Goal: Task Accomplishment & Management: Complete application form

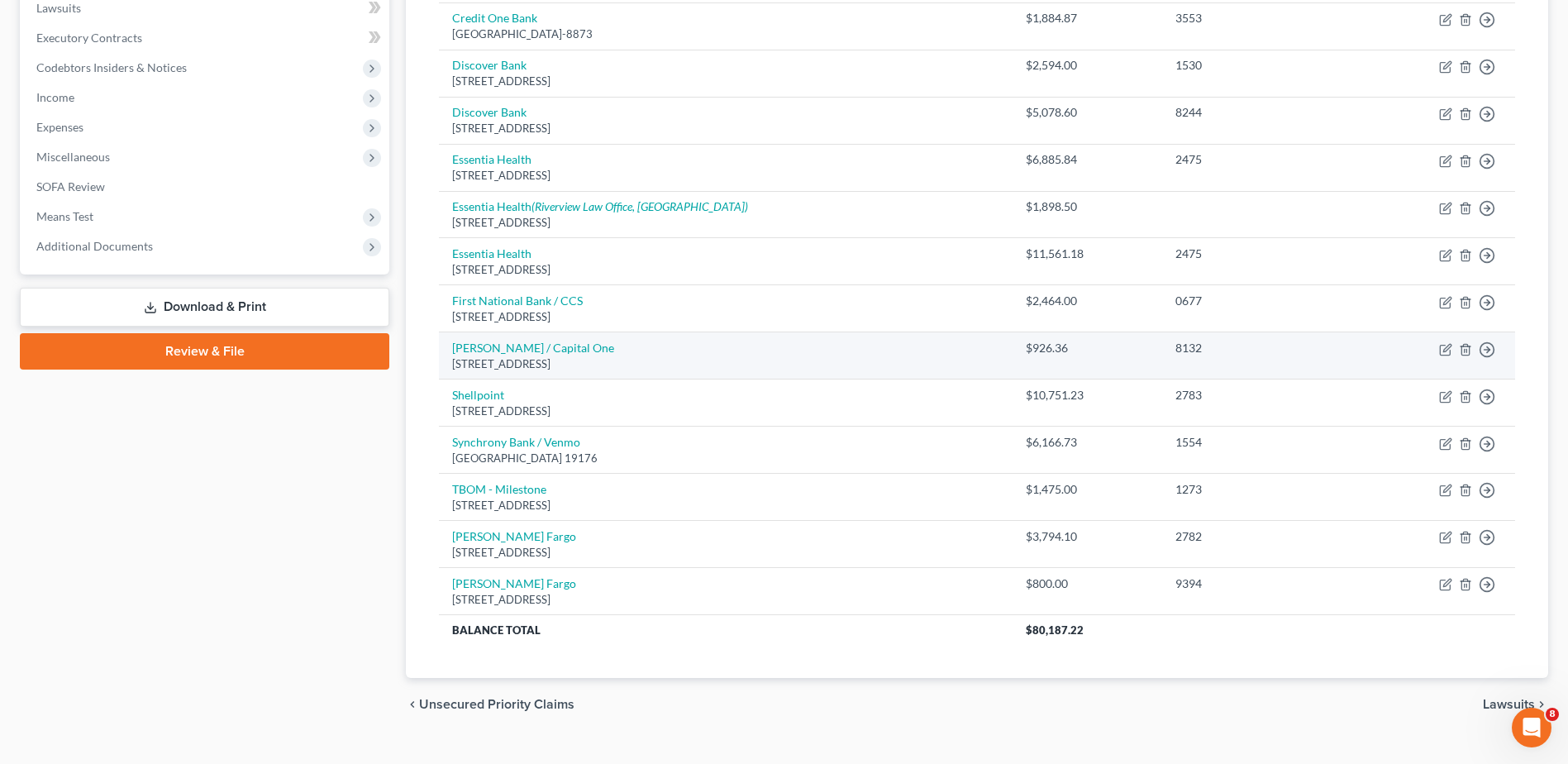
scroll to position [477, 0]
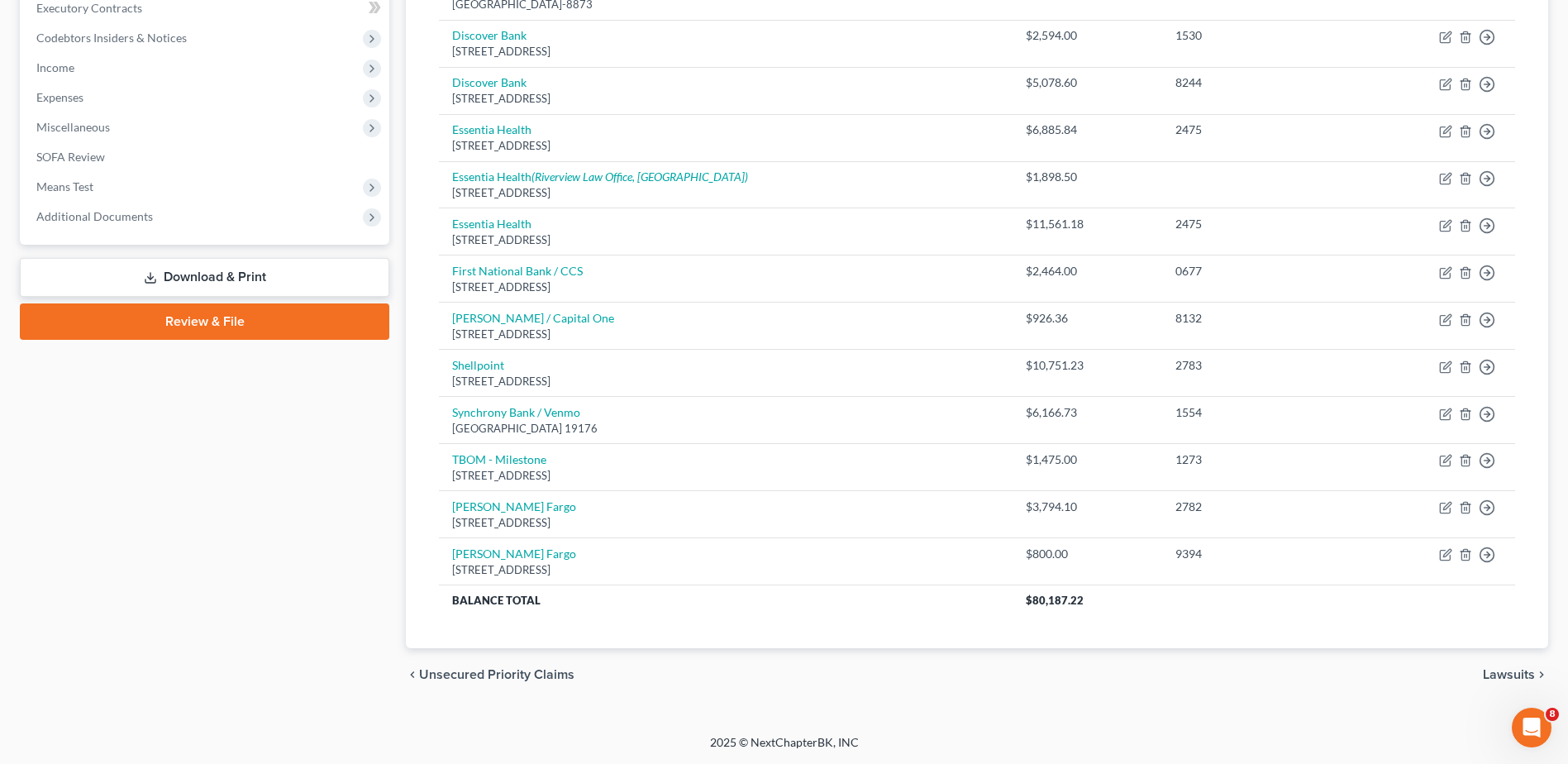
click at [1500, 671] on span "Lawsuits" at bounding box center [1510, 674] width 52 height 13
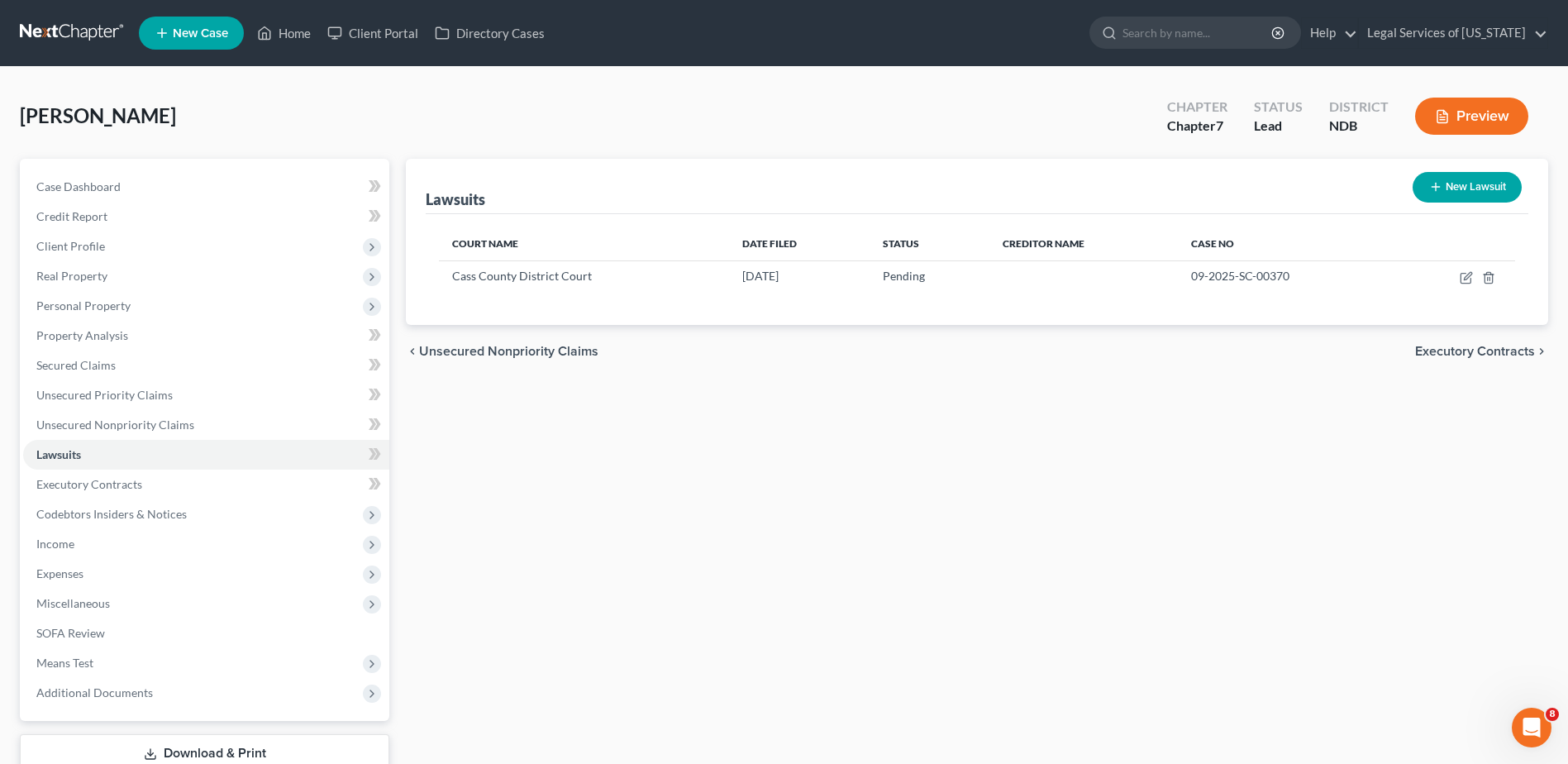
click at [1469, 359] on span "Executory Contracts" at bounding box center [1476, 351] width 120 height 13
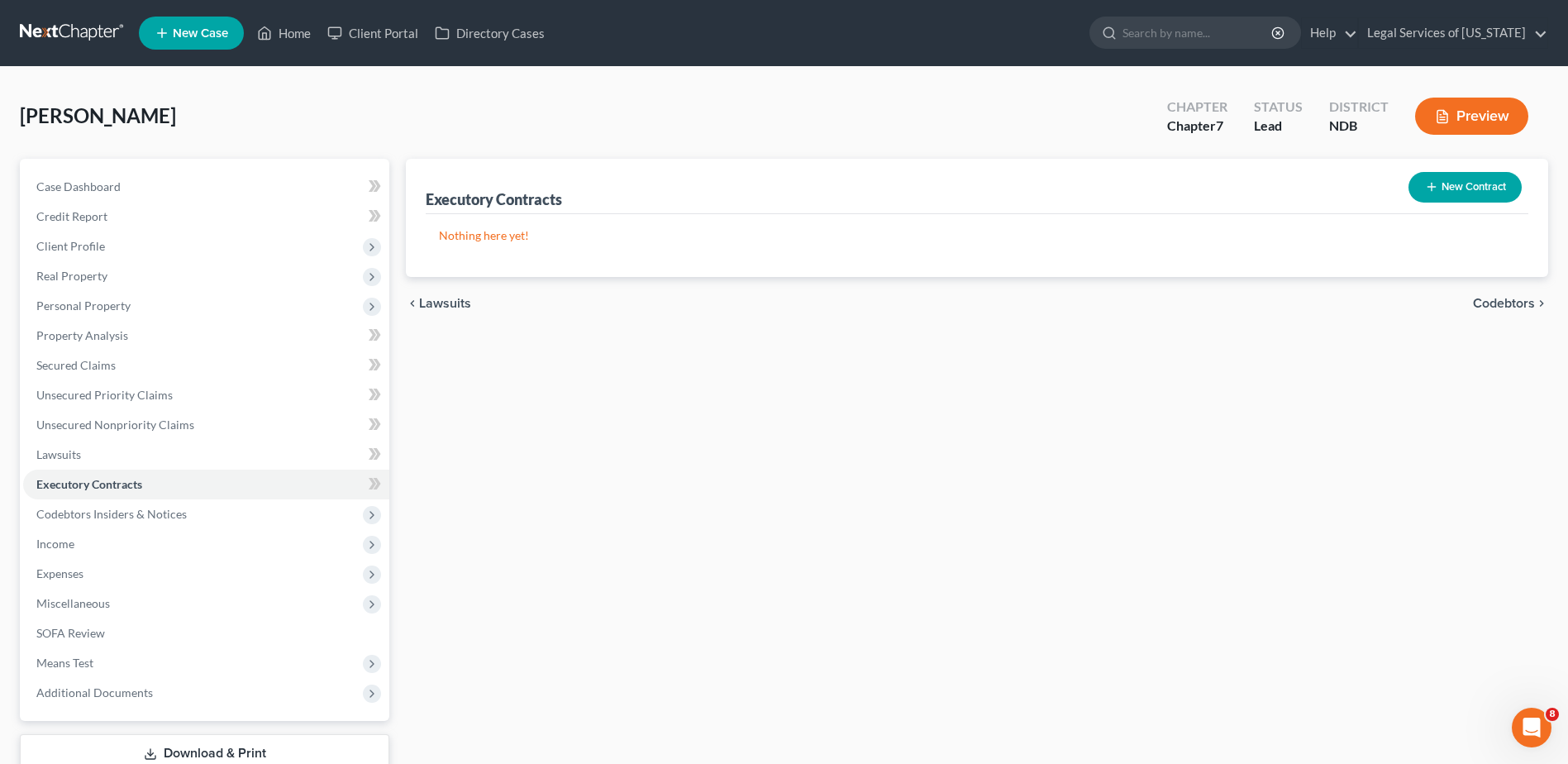
click at [1500, 303] on span "Codebtors" at bounding box center [1504, 303] width 62 height 13
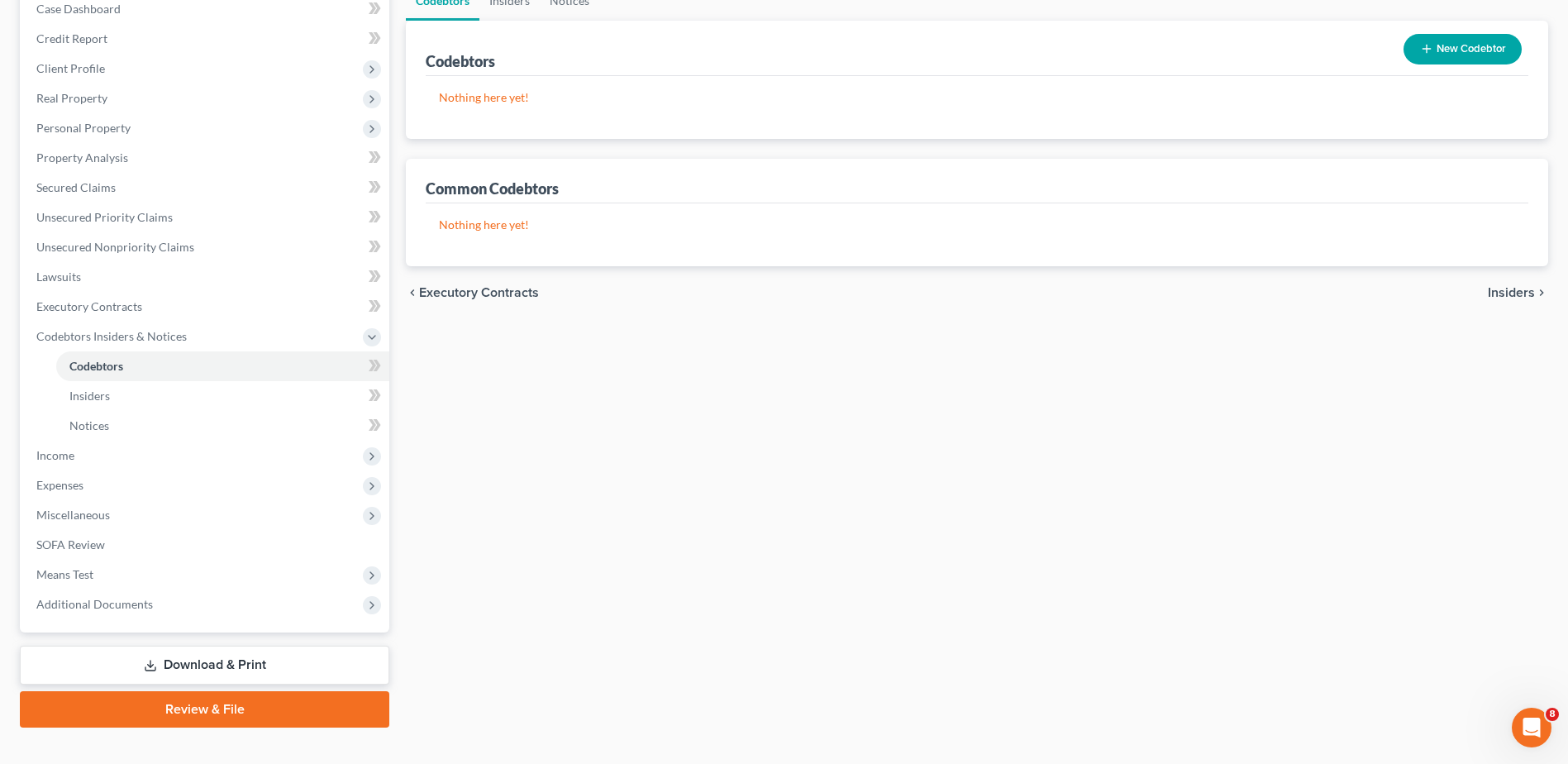
scroll to position [204, 0]
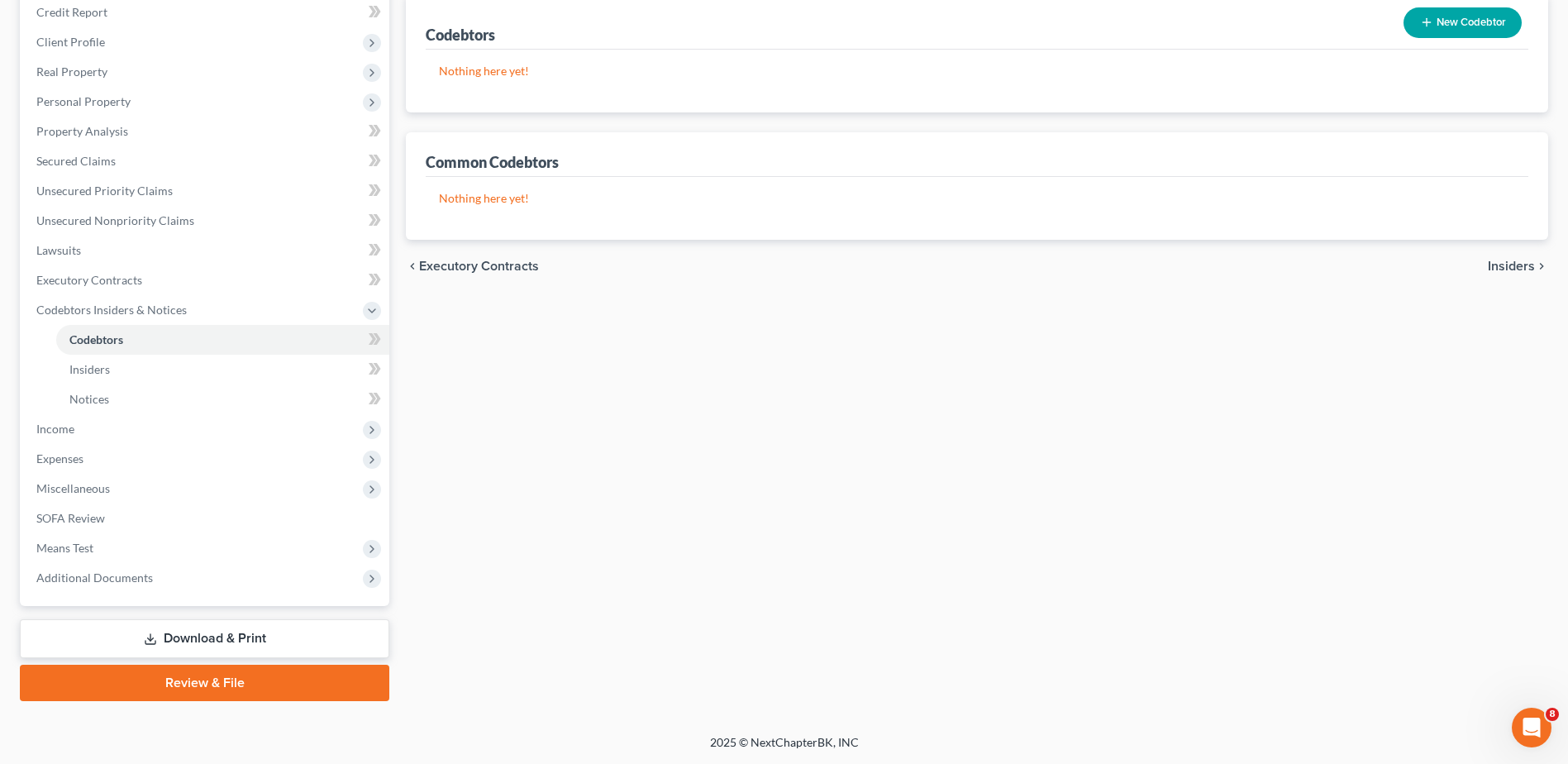
click at [1509, 272] on span "Insiders" at bounding box center [1511, 266] width 47 height 13
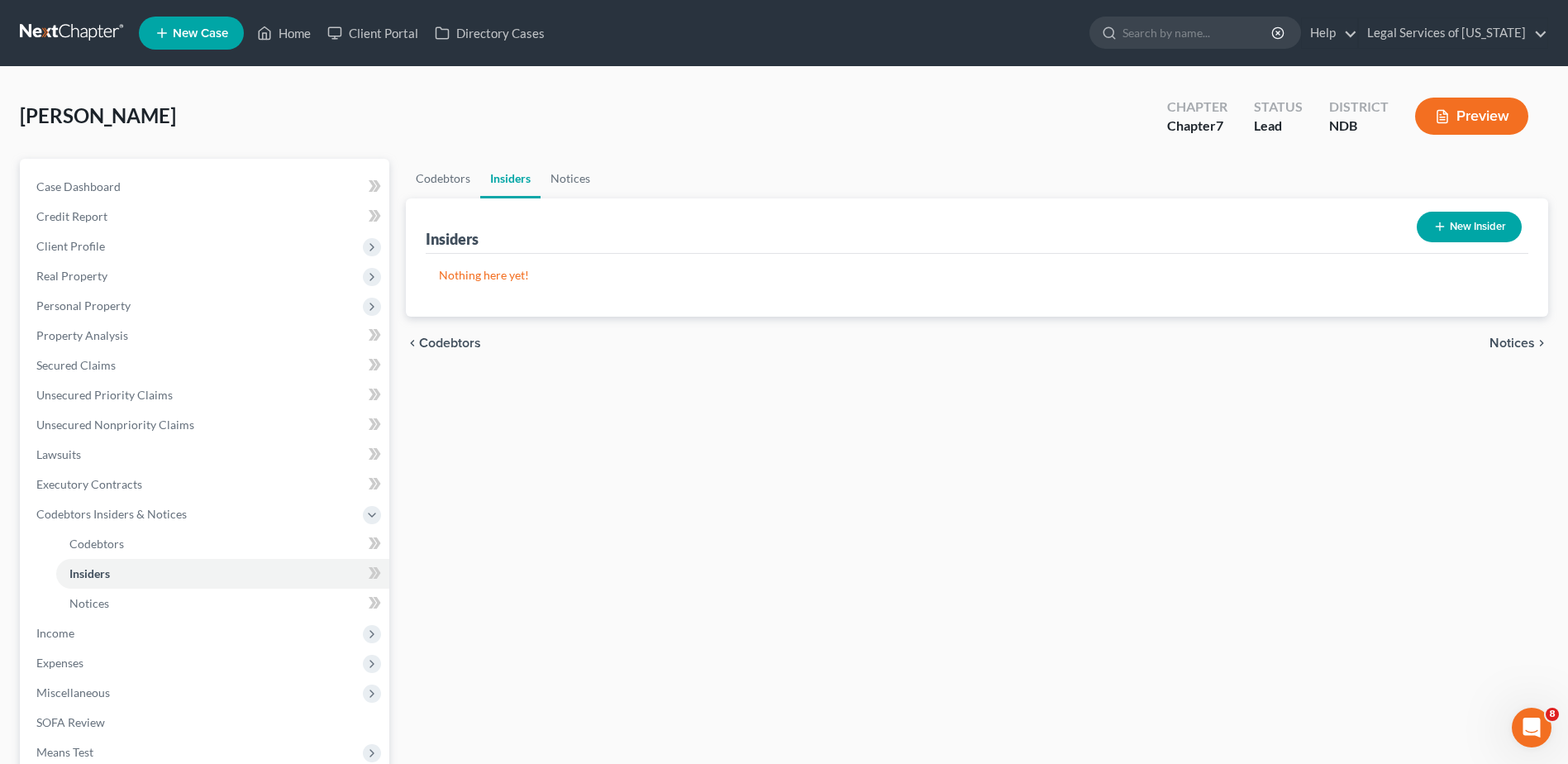
click at [1498, 350] on span "Notices" at bounding box center [1512, 343] width 45 height 13
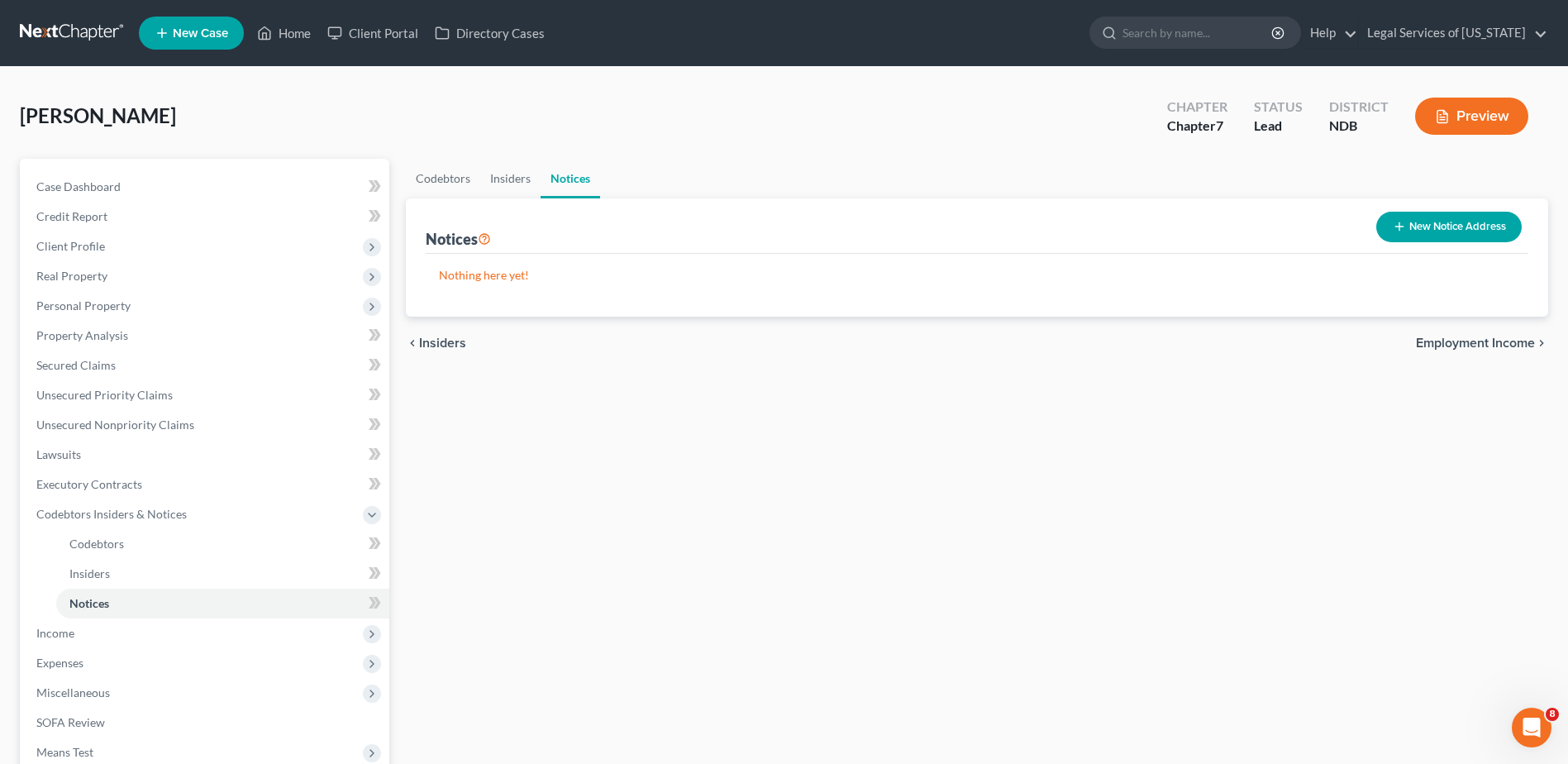
click at [1508, 340] on span "Employment Income" at bounding box center [1476, 343] width 119 height 13
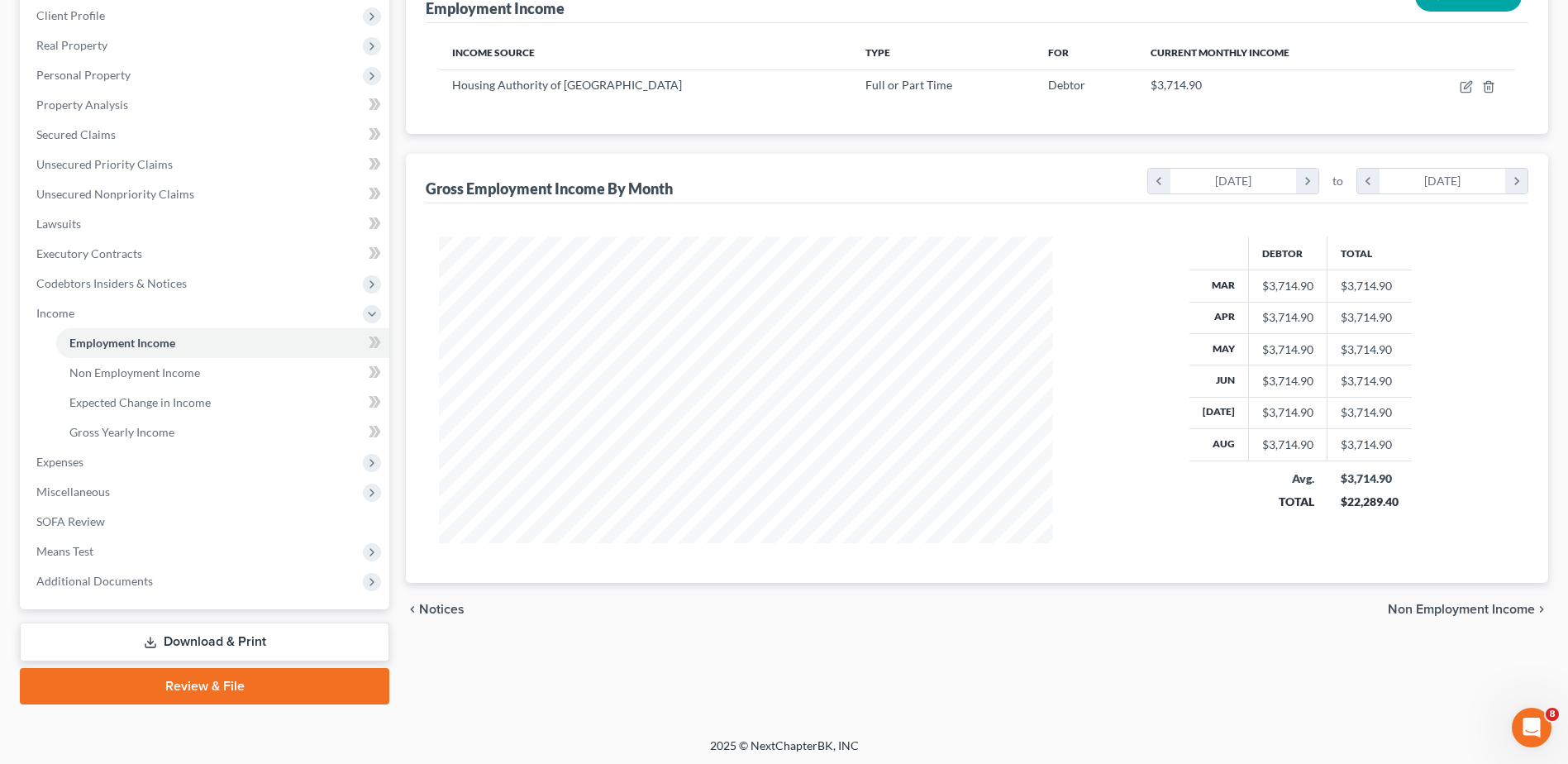
scroll to position [234, 0]
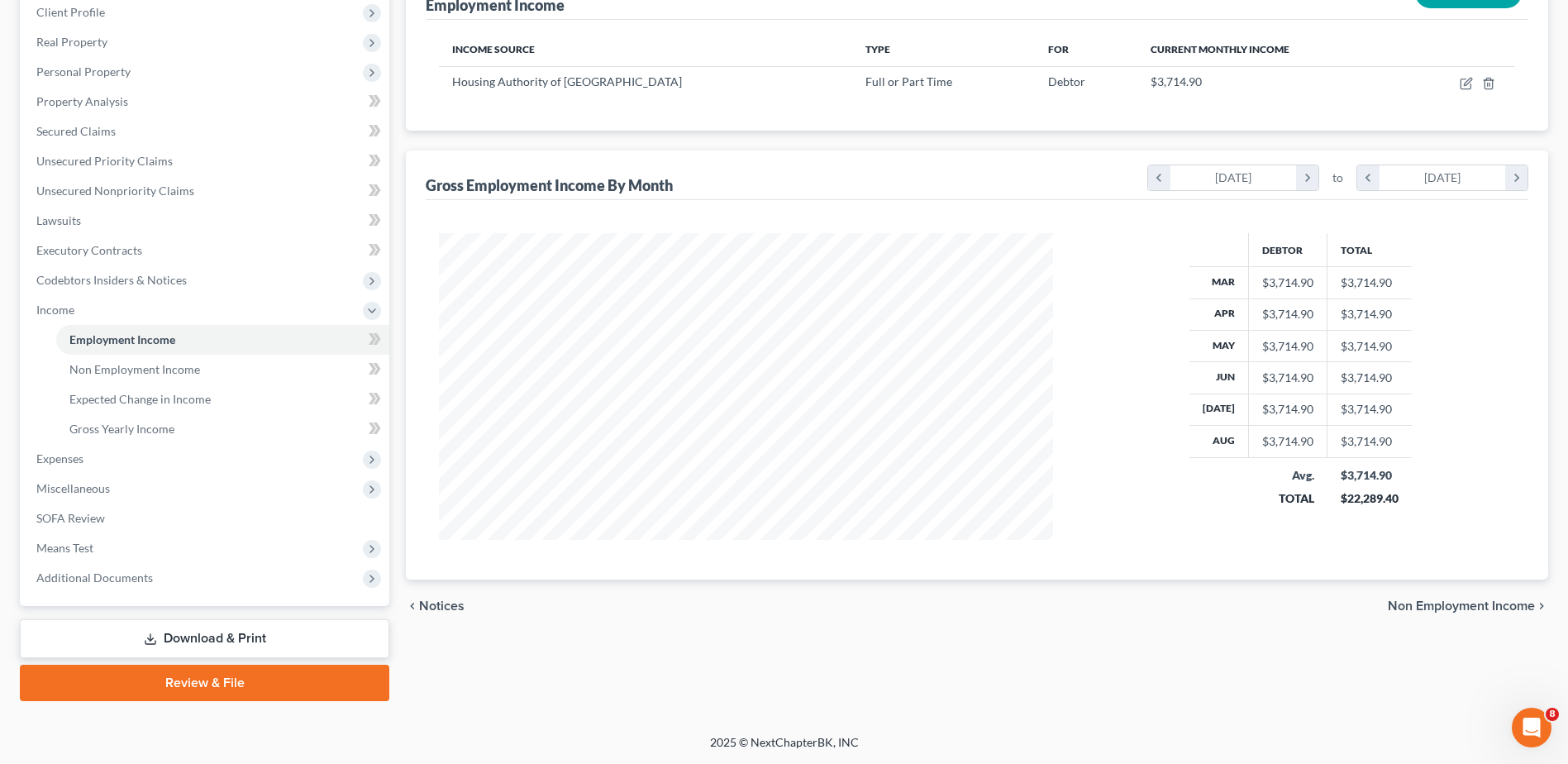
click at [1461, 606] on span "Non Employment Income" at bounding box center [1461, 606] width 147 height 13
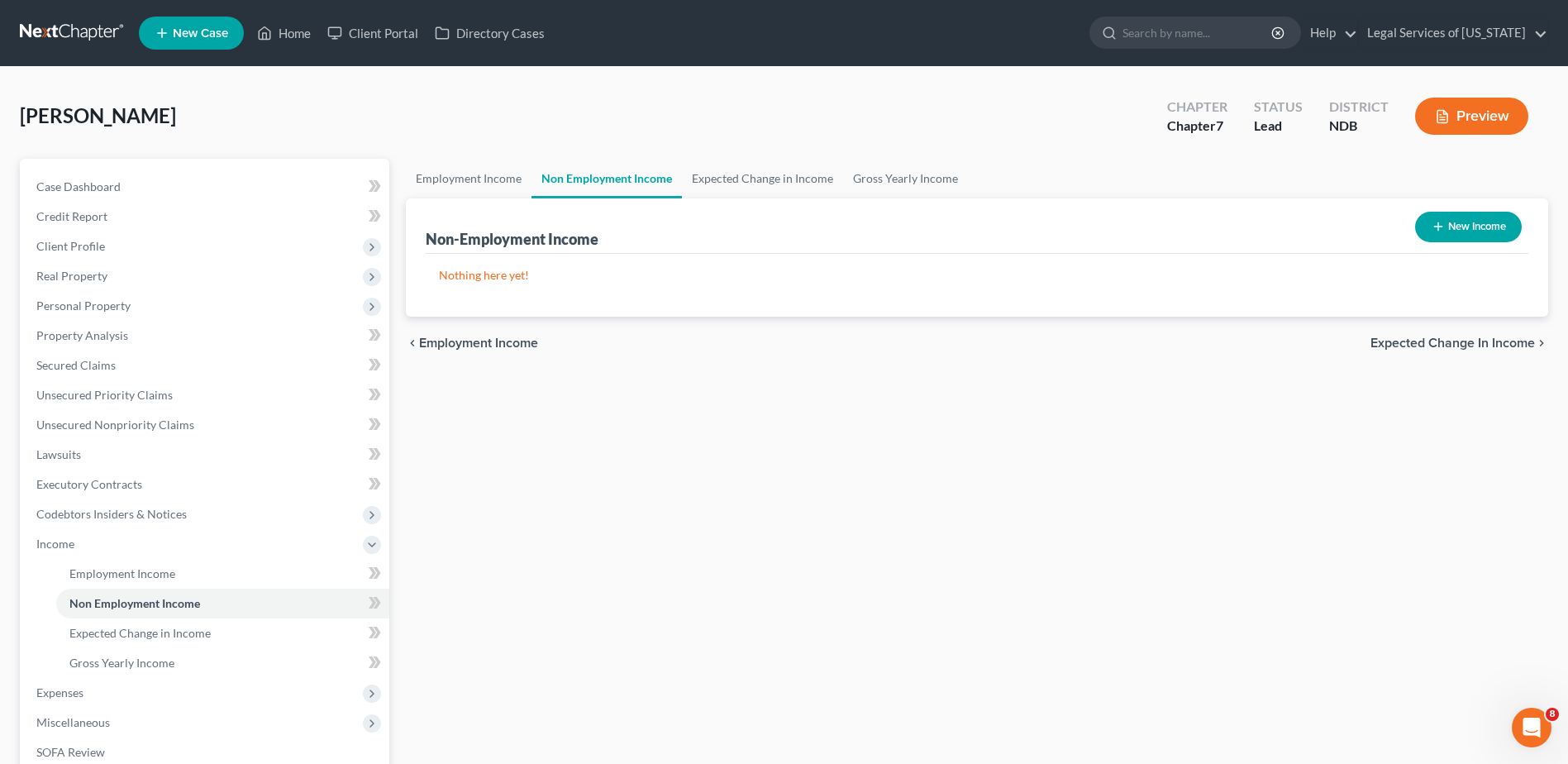
click at [1448, 345] on span "Expected Change in Income" at bounding box center [1452, 343] width 164 height 13
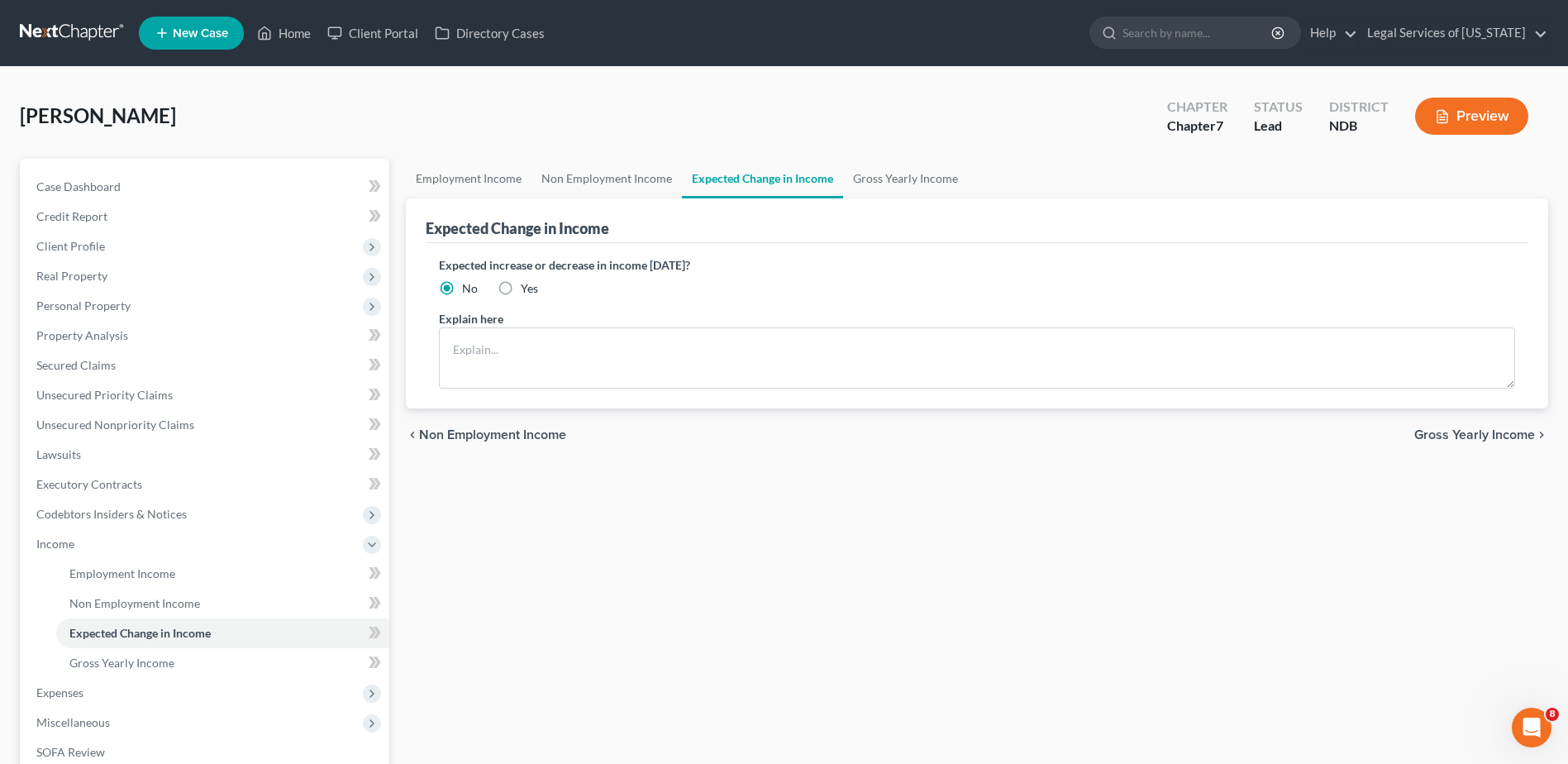
click at [1462, 426] on div "chevron_left Non Employment Income Gross Yearly Income chevron_right" at bounding box center [977, 435] width 1143 height 53
click at [1455, 435] on span "Gross Yearly Income" at bounding box center [1475, 434] width 121 height 13
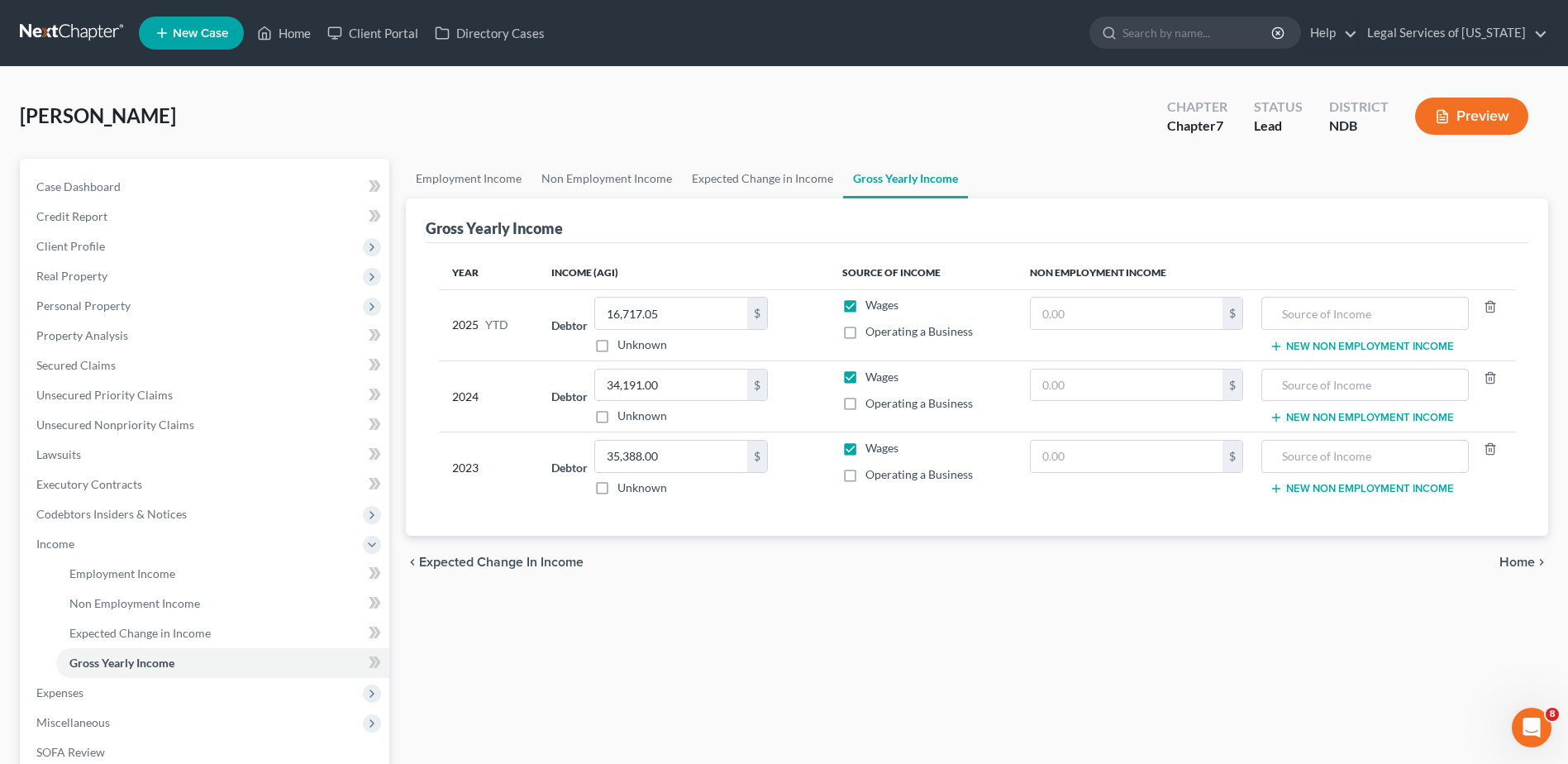
click at [1509, 562] on span "Home" at bounding box center [1518, 562] width 36 height 13
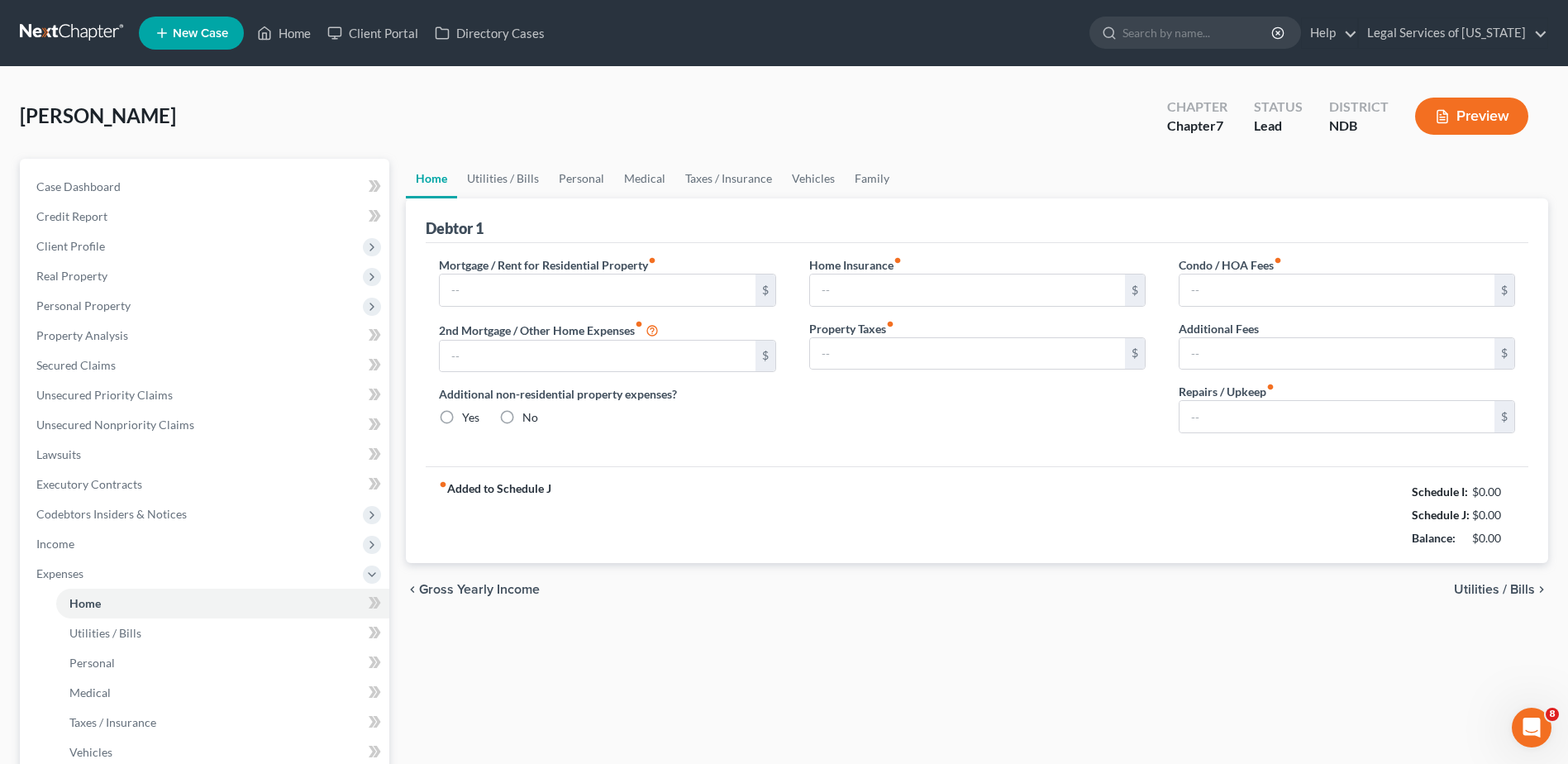
type input "735.00"
type input "0.00"
radio input "true"
type input "0.00"
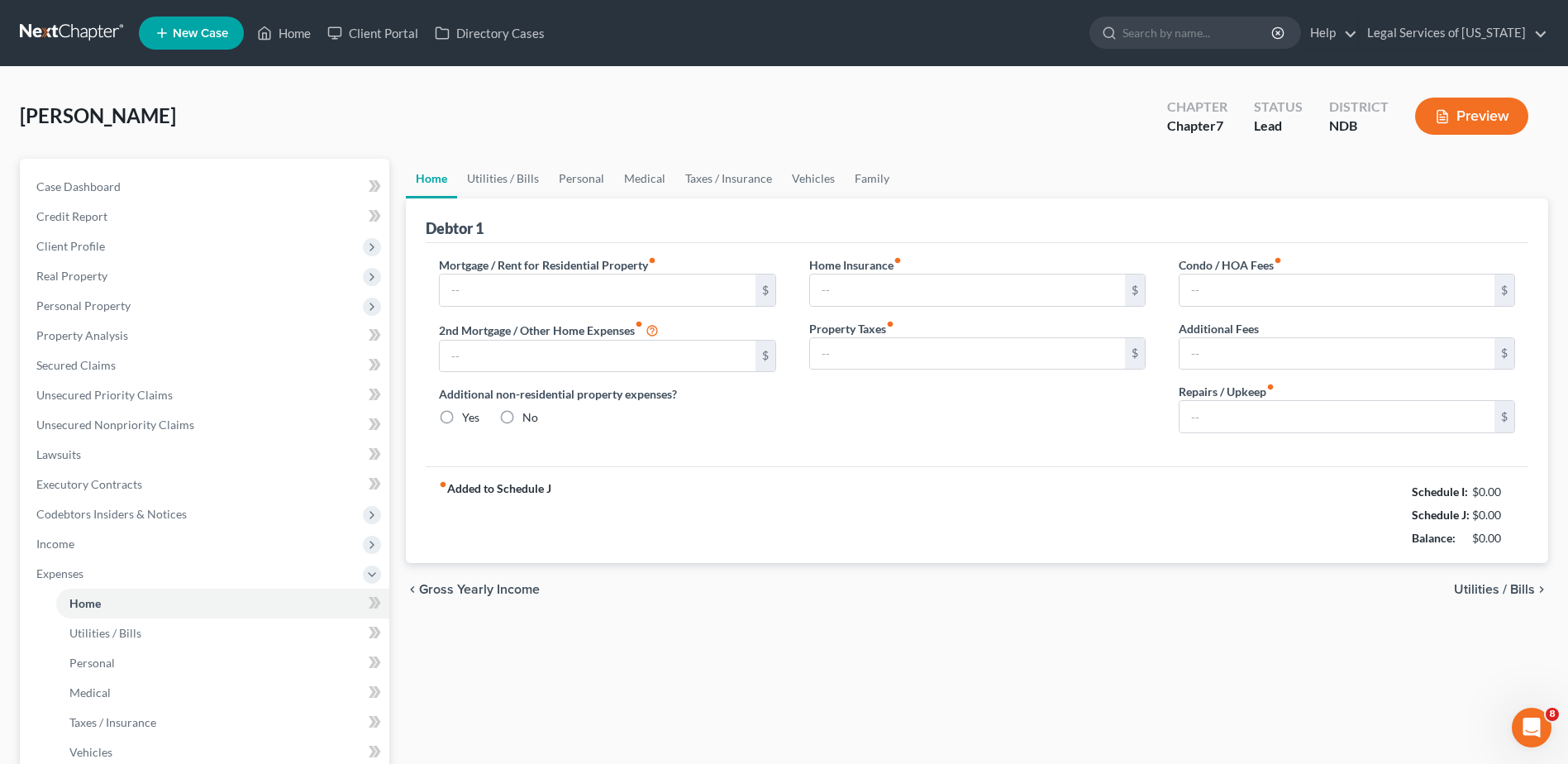
type input "0.00"
click at [1496, 590] on span "Utilities / Bills" at bounding box center [1494, 589] width 81 height 13
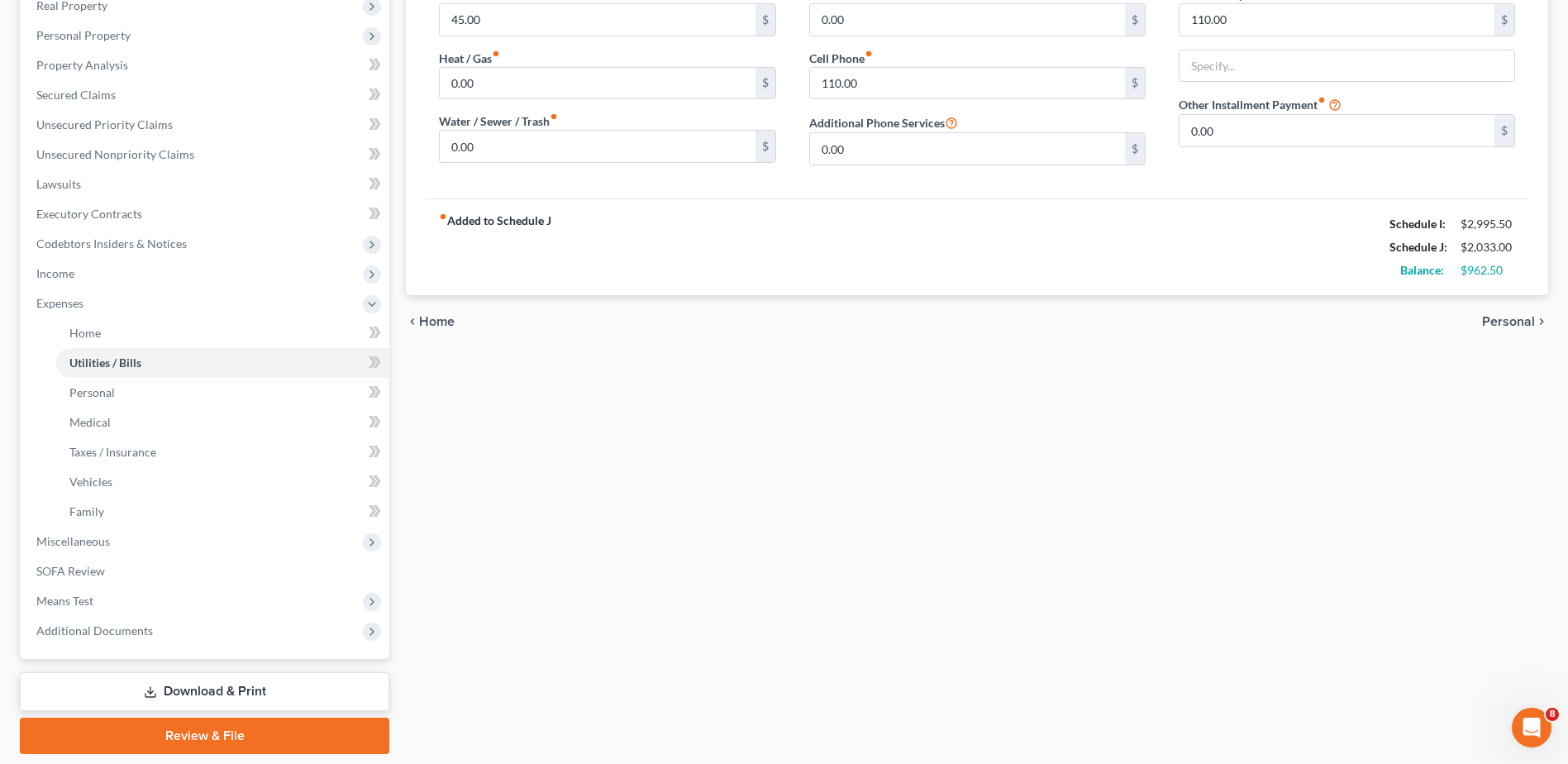
scroll to position [324, 0]
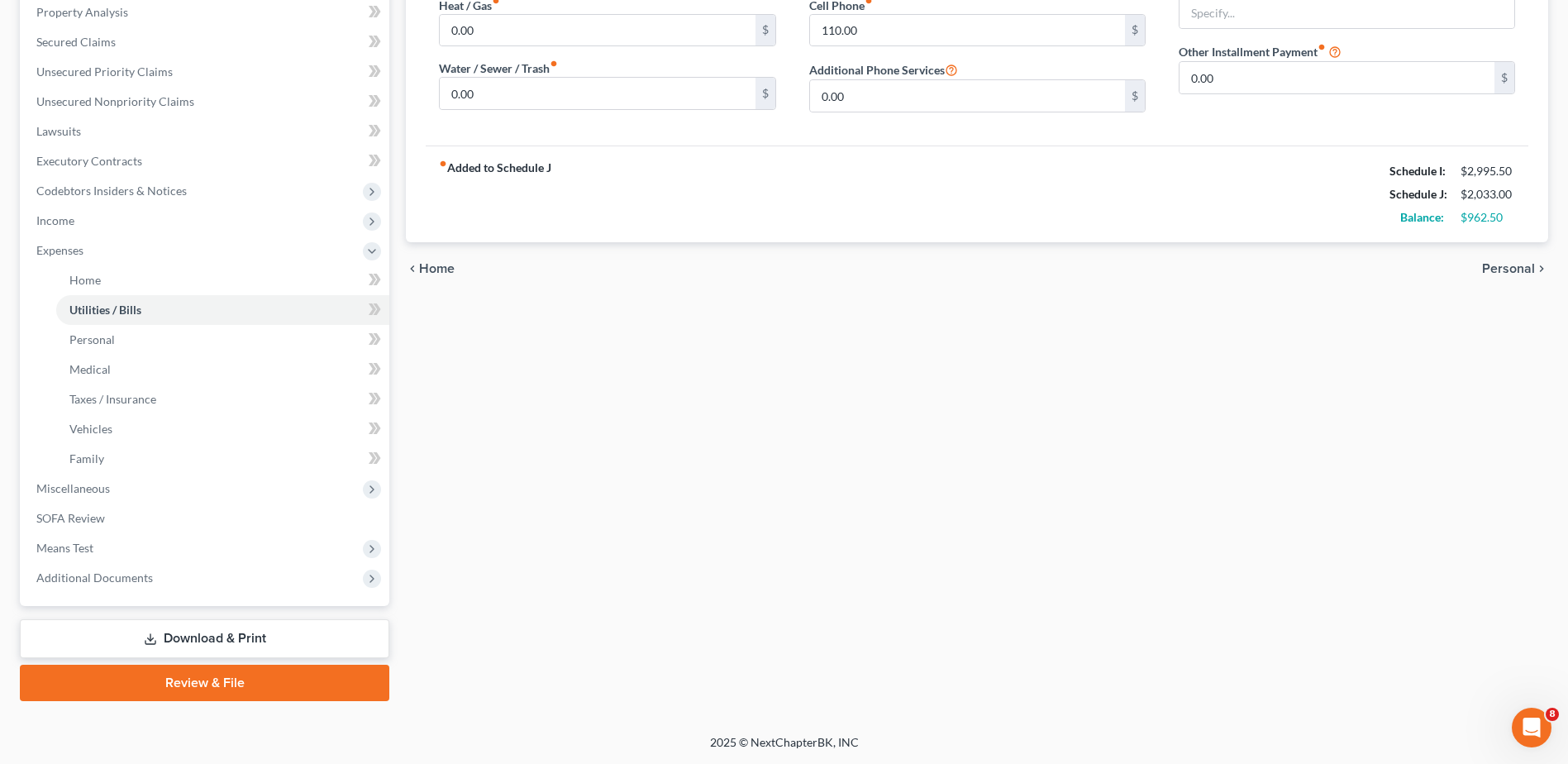
click at [219, 635] on link "Download & Print" at bounding box center [204, 639] width 370 height 39
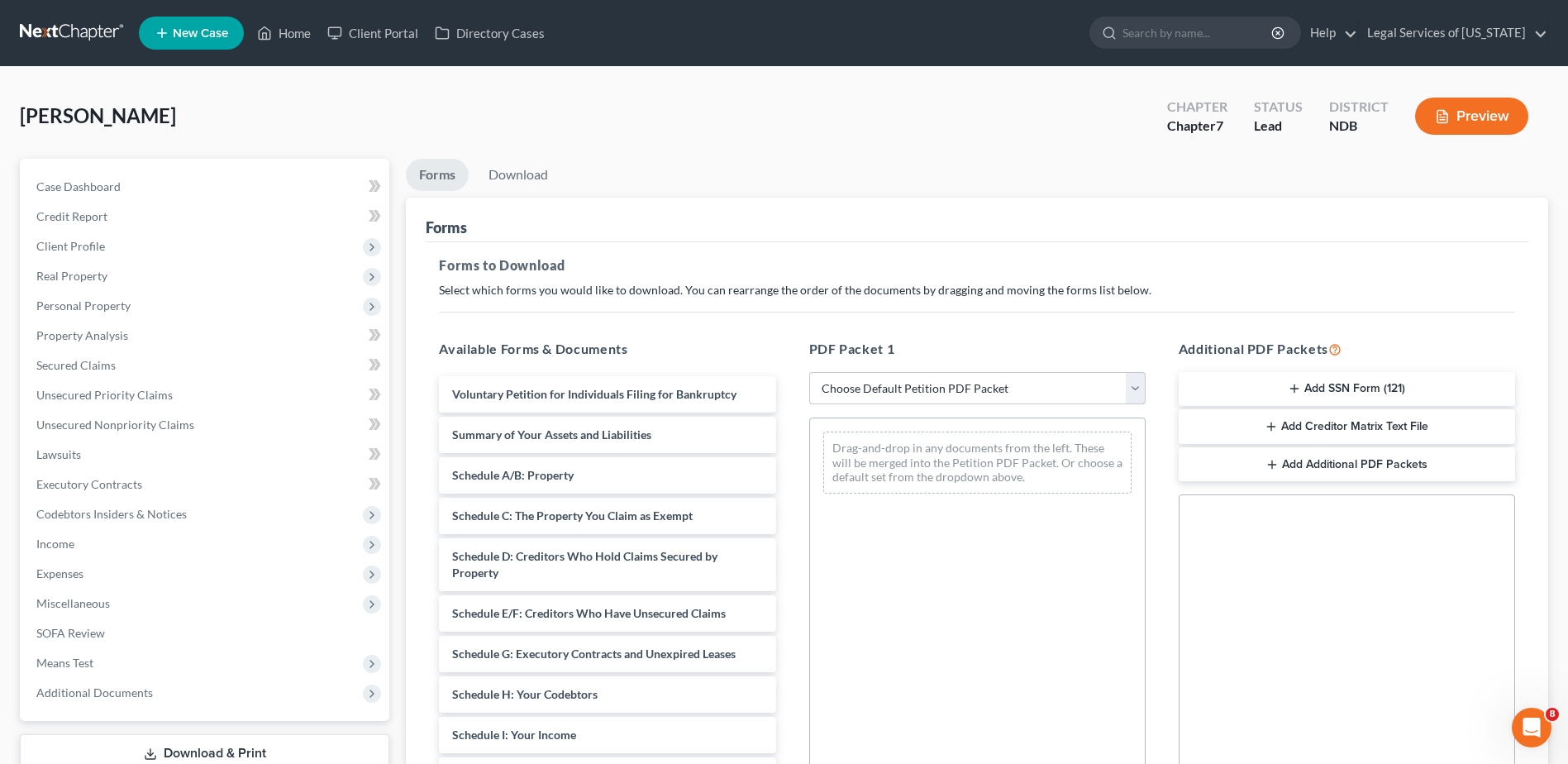
click at [1136, 394] on select "Choose Default Petition PDF Packet Complete Bankruptcy Petition (all forms and …" at bounding box center [977, 389] width 337 height 33
select select "0"
click at [810, 372] on select "Choose Default Petition PDF Packet Complete Bankruptcy Petition (all forms and …" at bounding box center [977, 389] width 337 height 33
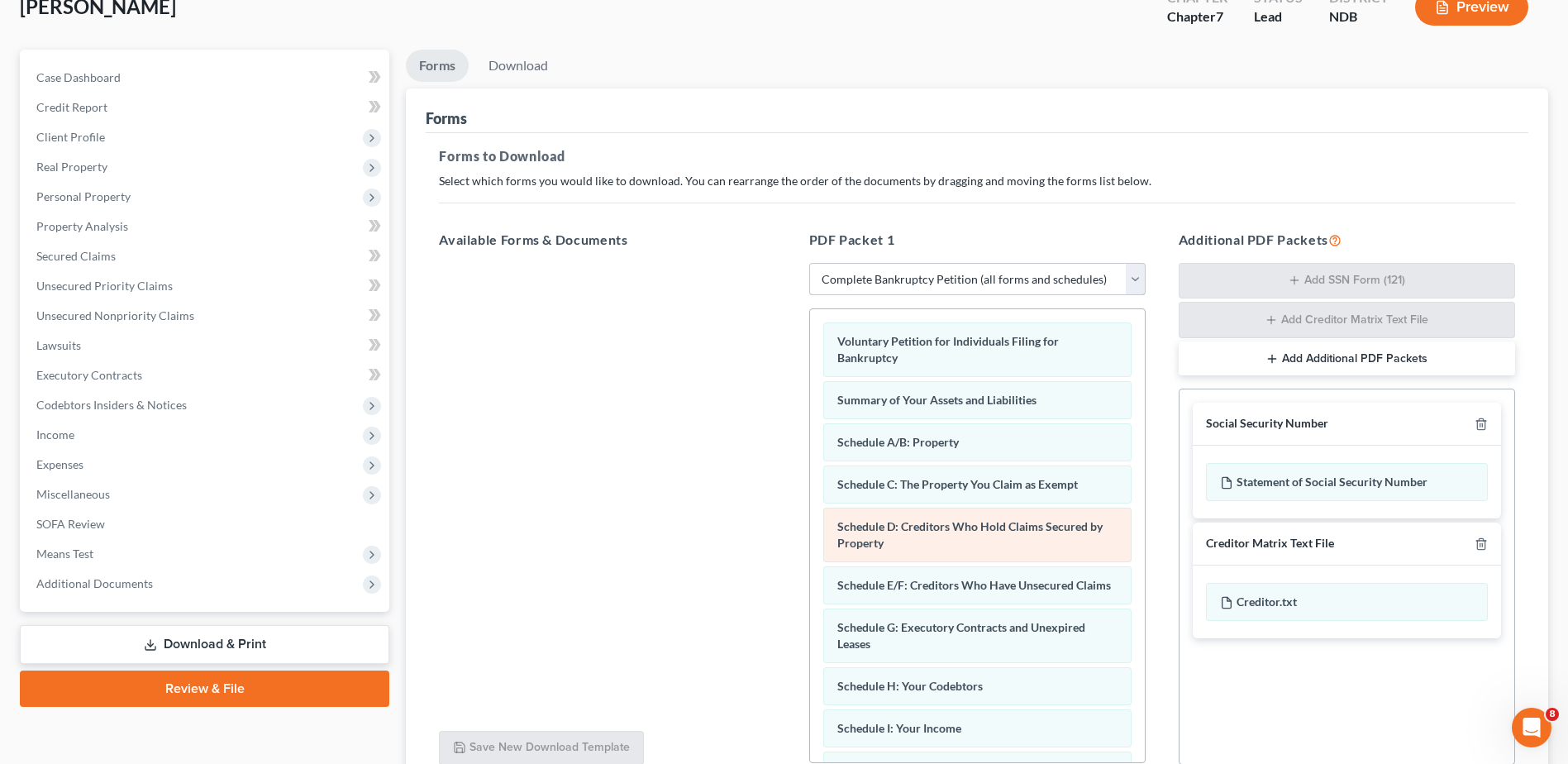
scroll to position [259, 0]
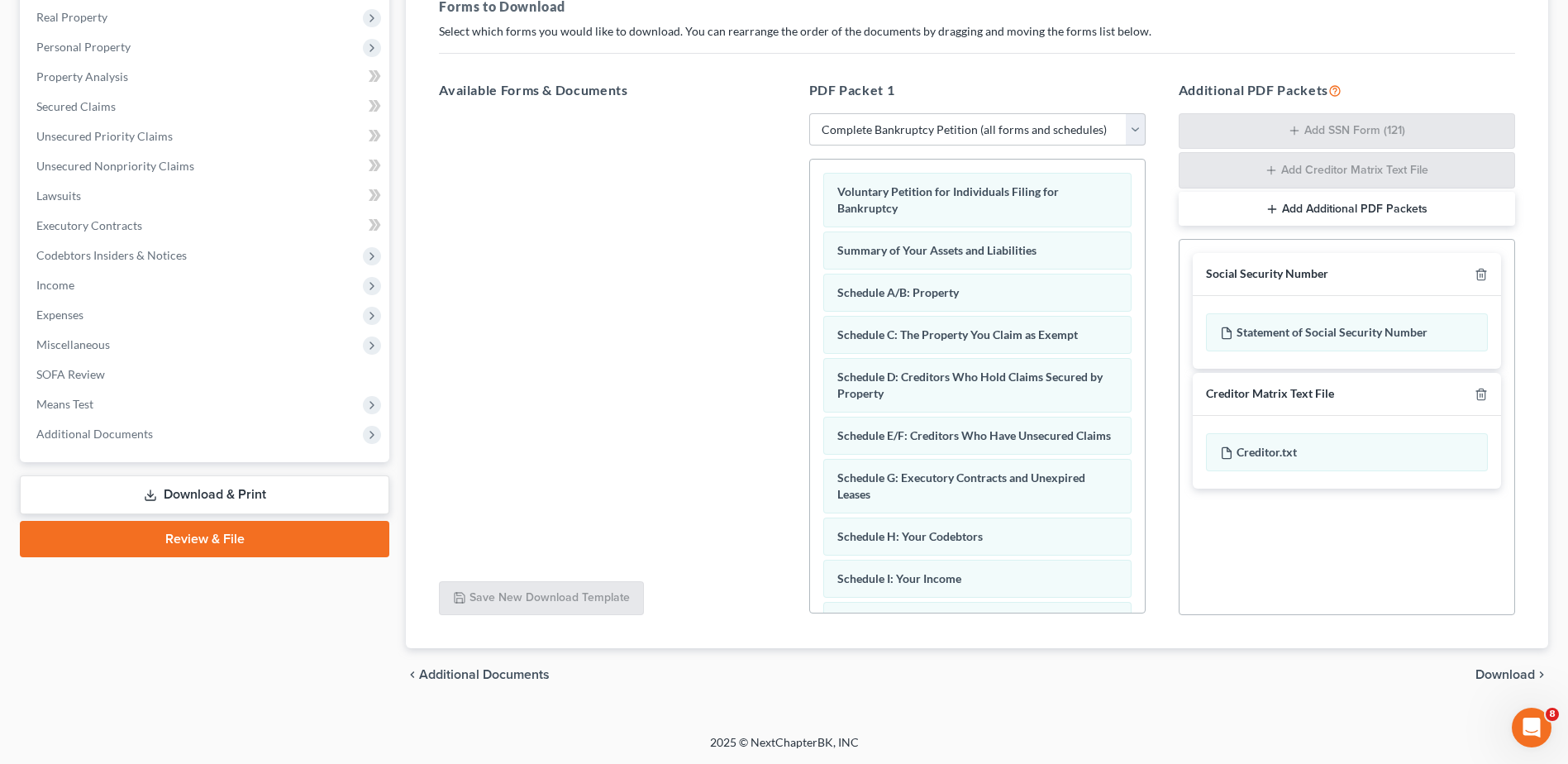
click at [1500, 672] on span "Download" at bounding box center [1505, 674] width 59 height 13
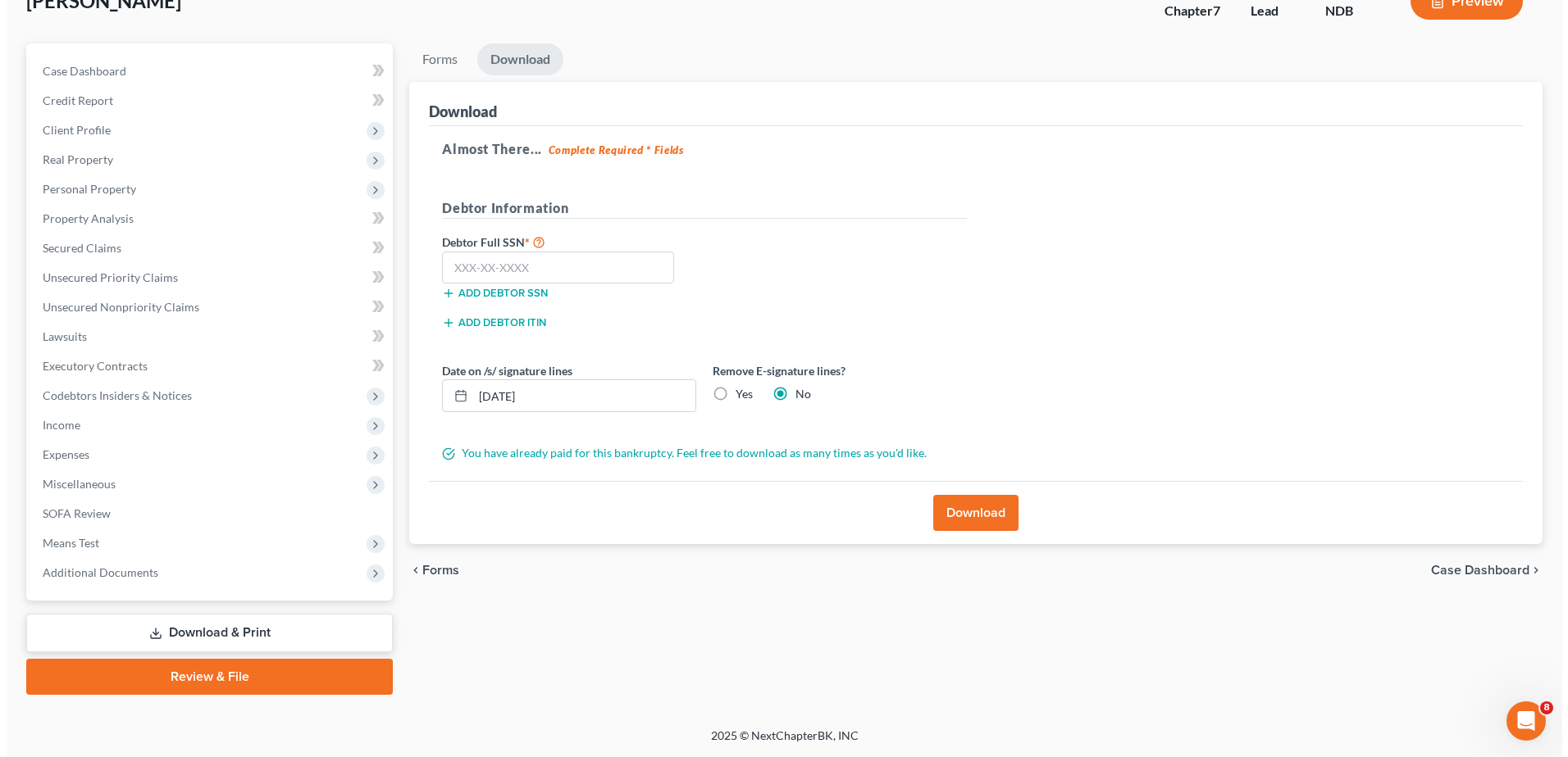
scroll to position [114, 0]
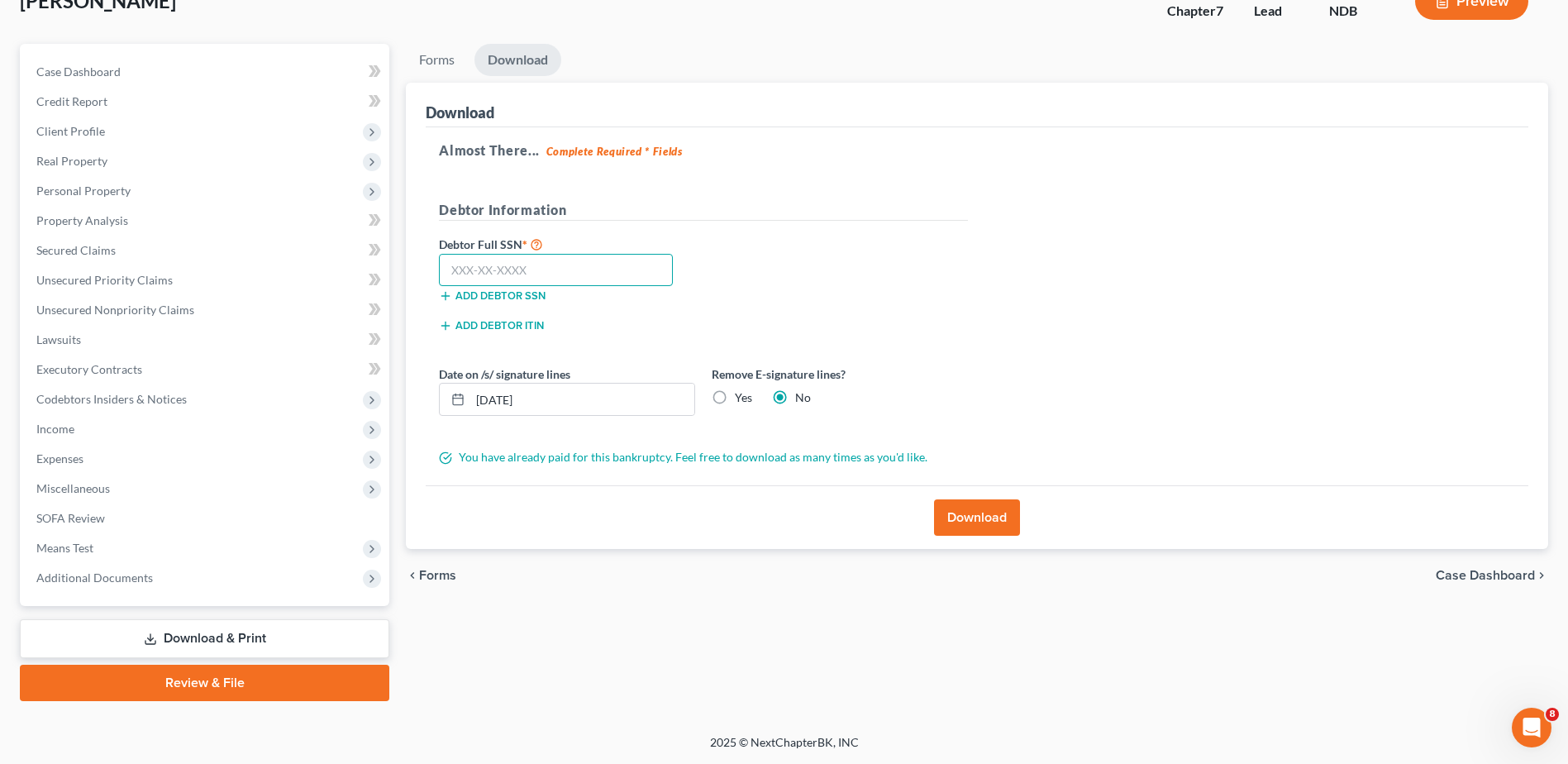
click at [558, 275] on input "text" at bounding box center [556, 271] width 234 height 33
type input "477-74-7515"
click at [987, 526] on button "Download" at bounding box center [977, 518] width 86 height 37
